Goal: Task Accomplishment & Management: Use online tool/utility

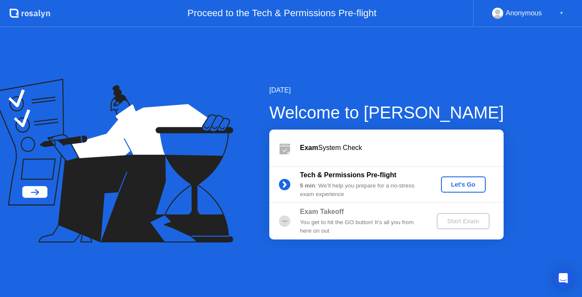
click at [467, 185] on div "Let's Go" at bounding box center [463, 184] width 38 height 7
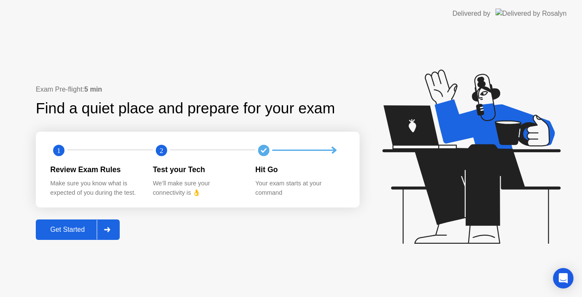
click at [78, 227] on div "Get Started" at bounding box center [67, 230] width 58 height 8
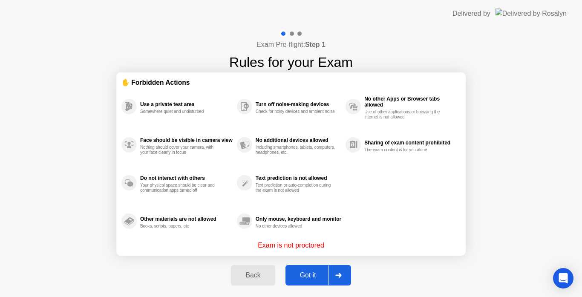
click at [303, 267] on button "Got it" at bounding box center [318, 275] width 66 height 20
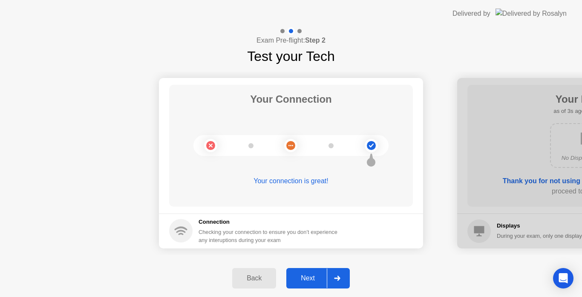
click at [306, 275] on div "Next" at bounding box center [308, 278] width 38 height 8
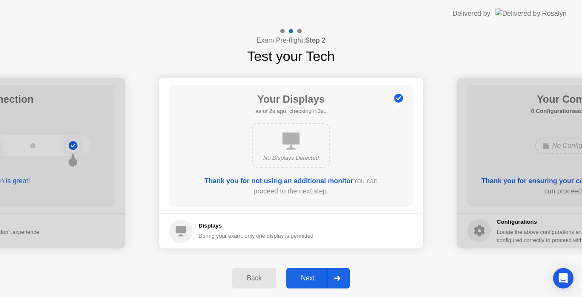
click at [306, 275] on div "Next" at bounding box center [308, 278] width 38 height 8
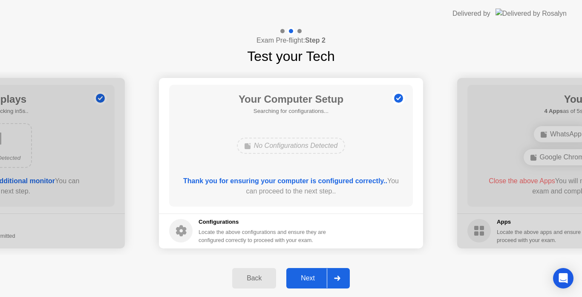
click at [306, 275] on div "Next" at bounding box center [308, 278] width 38 height 8
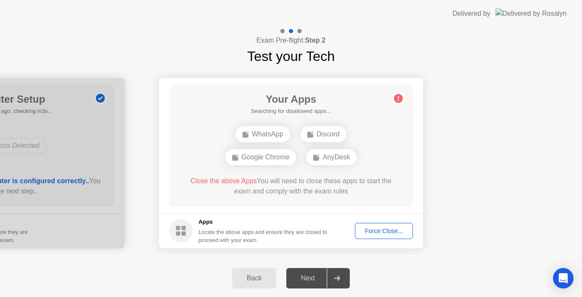
click at [376, 236] on button "Force Close..." at bounding box center [384, 231] width 58 height 16
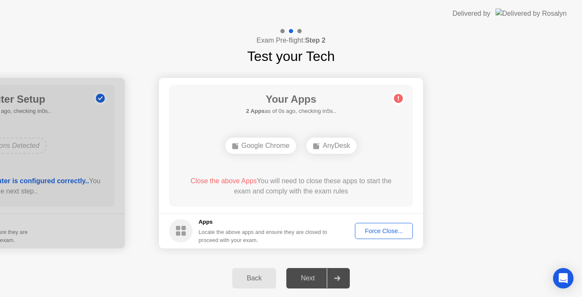
click at [533, 0] on div "Delivered by" at bounding box center [509, 13] width 114 height 27
click at [374, 227] on div "Force Close..." at bounding box center [384, 230] width 52 height 7
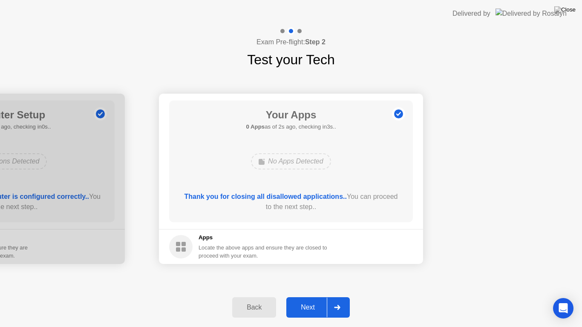
click at [310, 296] on div "Next" at bounding box center [308, 308] width 38 height 8
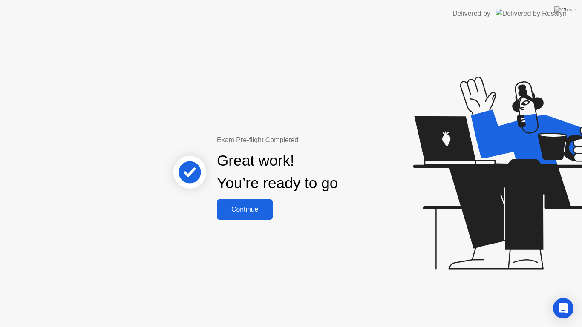
click at [244, 207] on div "Continue" at bounding box center [244, 210] width 51 height 8
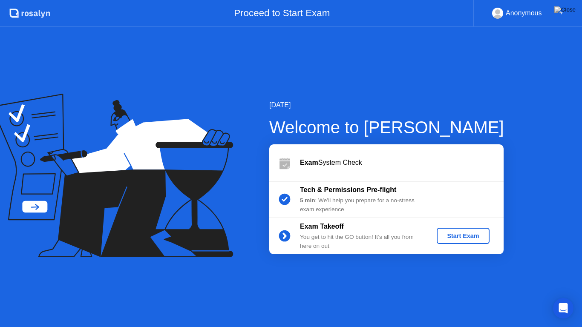
click at [460, 239] on div "Start Exam" at bounding box center [463, 236] width 46 height 7
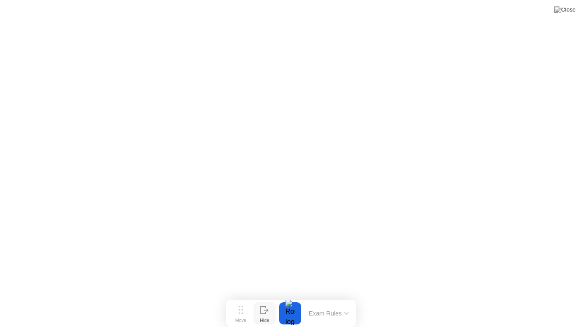
click at [264, 296] on div "Hide" at bounding box center [264, 320] width 9 height 5
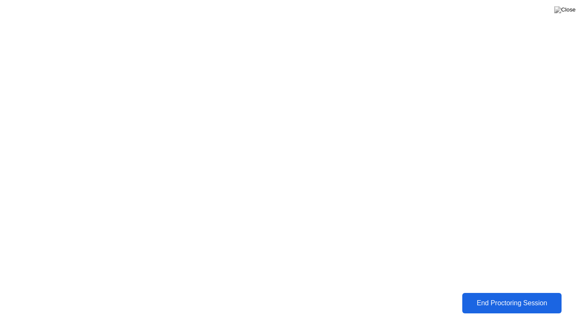
click at [483, 296] on div "End Proctoring Session" at bounding box center [511, 303] width 103 height 9
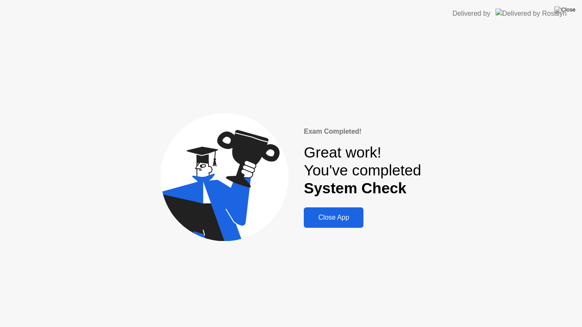
click at [346, 221] on div "Close App" at bounding box center [333, 218] width 55 height 8
